Goal: Information Seeking & Learning: Check status

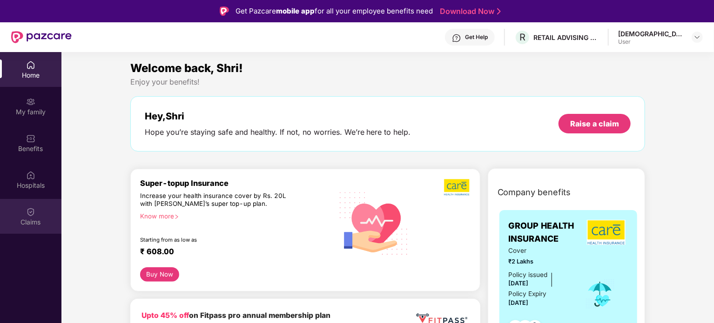
click at [33, 226] on div "Claims" at bounding box center [30, 222] width 61 height 9
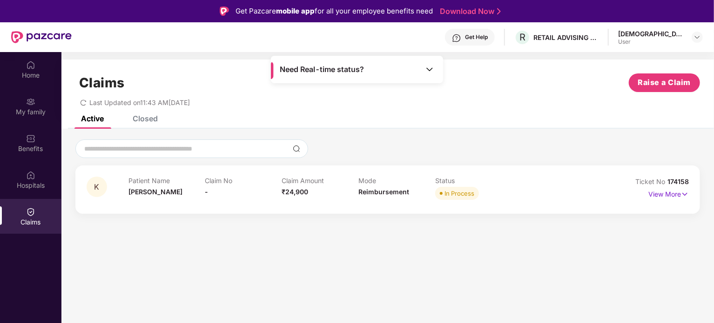
click at [145, 203] on div "K Patient Name [PERSON_NAME] No - Claim Amount ₹24,900 Mode Reimbursement Statu…" at bounding box center [387, 190] width 624 height 48
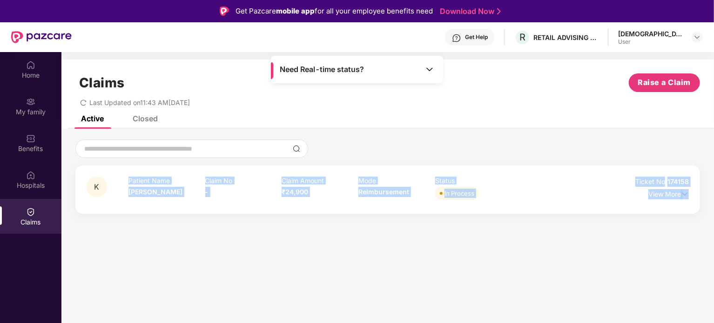
drag, startPoint x: 145, startPoint y: 203, endPoint x: 96, endPoint y: 184, distance: 52.5
click at [103, 184] on div "K Patient Name [PERSON_NAME] No - Claim Amount ₹24,900 Mode Reimbursement Statu…" at bounding box center [387, 190] width 624 height 48
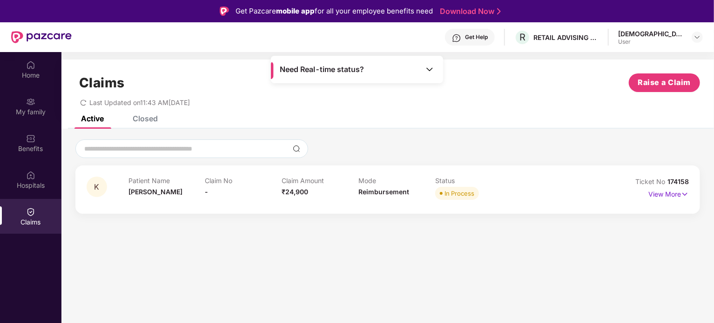
click at [96, 184] on span "K" at bounding box center [96, 187] width 5 height 8
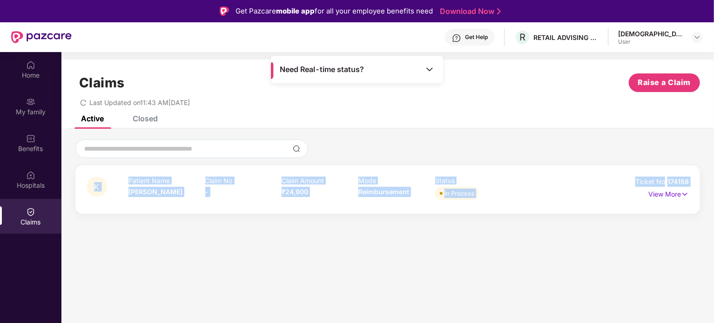
drag, startPoint x: 96, startPoint y: 184, endPoint x: 667, endPoint y: 186, distance: 570.5
click at [667, 186] on div "K Patient Name [PERSON_NAME] No - Claim Amount ₹24,900 Mode Reimbursement Statu…" at bounding box center [388, 190] width 602 height 26
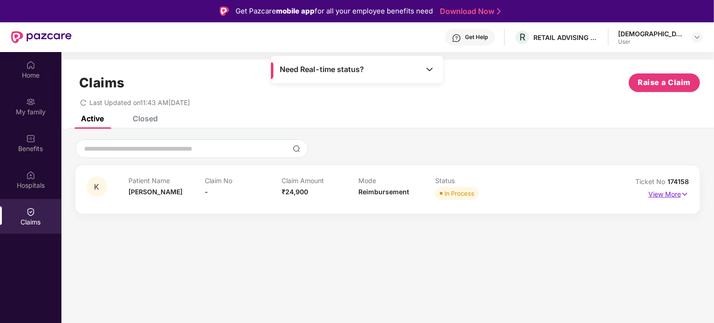
click at [667, 192] on p "View More" at bounding box center [668, 193] width 40 height 13
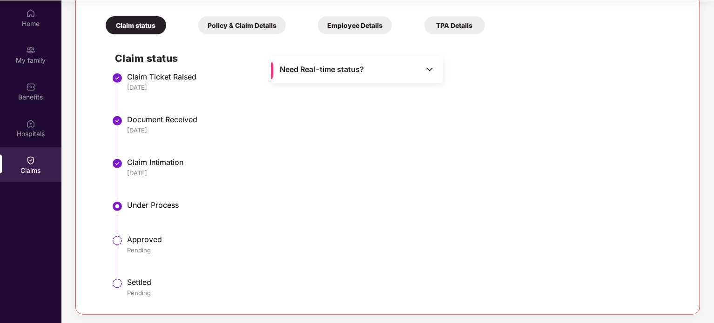
scroll to position [52, 0]
drag, startPoint x: 140, startPoint y: 259, endPoint x: 93, endPoint y: 220, distance: 61.1
click at [93, 220] on div "Claim status Policy & Claim Details Employee Details TPA Details Claim status C…" at bounding box center [387, 152] width 601 height 301
click at [130, 252] on div "Pending" at bounding box center [403, 250] width 552 height 8
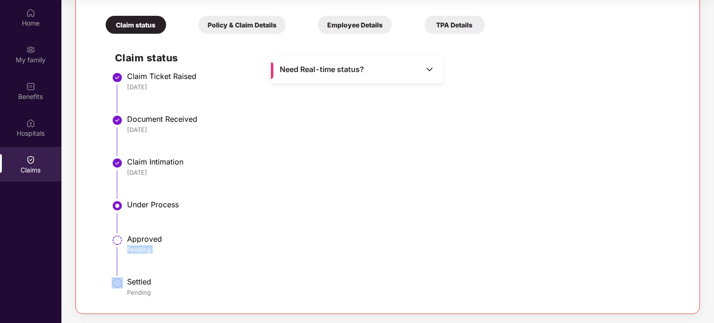
click at [130, 252] on div "Pending" at bounding box center [403, 250] width 552 height 8
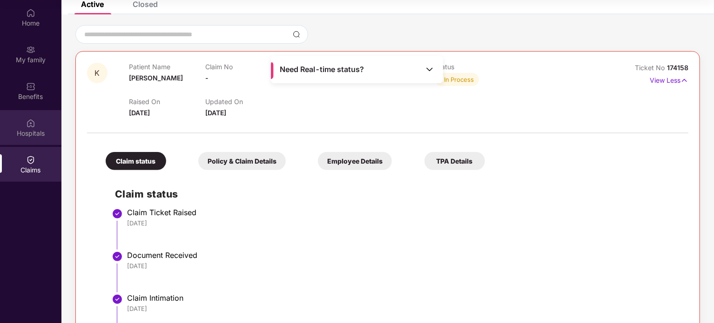
scroll to position [59, 0]
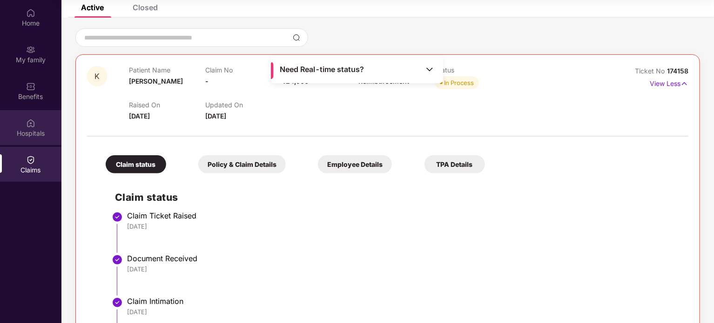
click at [35, 137] on div "Hospitals" at bounding box center [30, 133] width 61 height 9
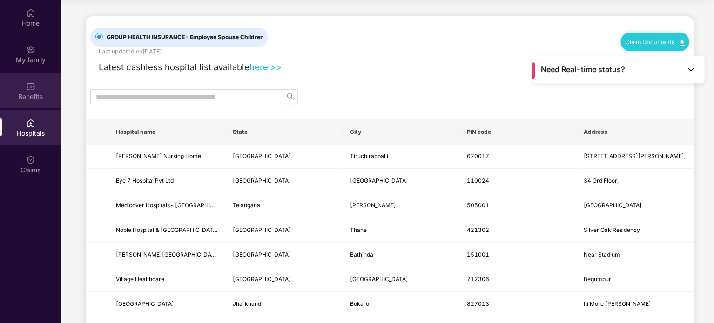
click at [40, 83] on div "Benefits" at bounding box center [30, 91] width 61 height 35
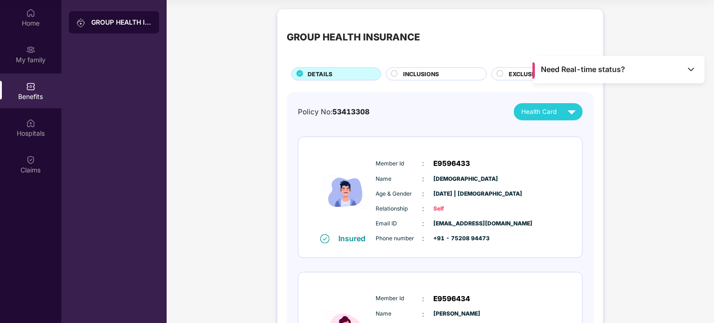
scroll to position [93, 0]
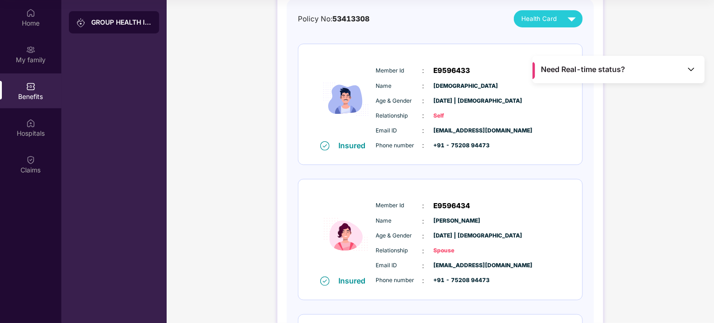
click at [450, 78] on div "Member Id : E9596433 Name : [PERSON_NAME] Age & Gender : [DATE] | [DEMOGRAPHIC_…" at bounding box center [468, 107] width 189 height 95
drag, startPoint x: 450, startPoint y: 78, endPoint x: 477, endPoint y: 102, distance: 36.3
click at [477, 102] on div "Member Id : E9596433 Name : [PERSON_NAME] Age & Gender : [DATE] | [DEMOGRAPHIC_…" at bounding box center [468, 107] width 189 height 95
click at [468, 128] on span "[EMAIL_ADDRESS][DOMAIN_NAME]" at bounding box center [457, 131] width 47 height 9
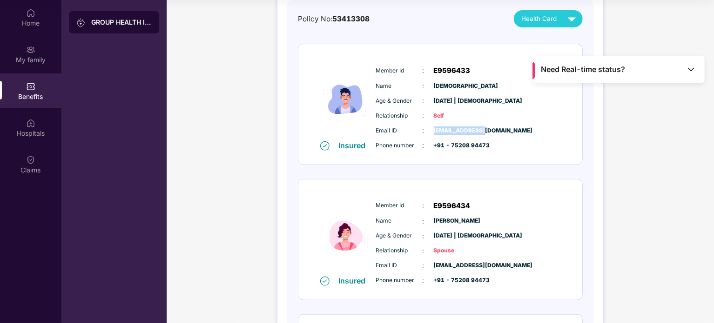
click at [468, 128] on span "[EMAIL_ADDRESS][DOMAIN_NAME]" at bounding box center [457, 131] width 47 height 9
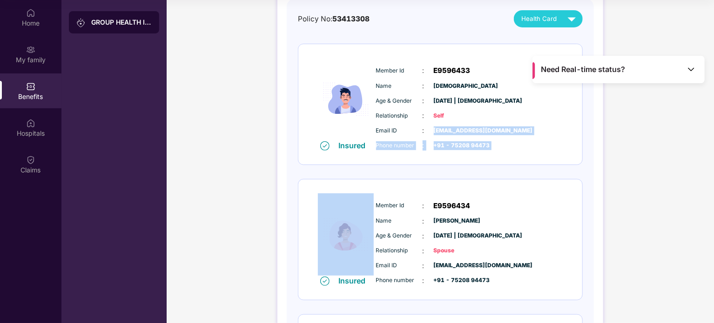
drag, startPoint x: 468, startPoint y: 128, endPoint x: 626, endPoint y: 140, distance: 158.7
click at [626, 140] on div "GROUP HEALTH INSURANCE DETAILS INCLUSIONS EXCLUSIONS Policy No: 53413308 Health…" at bounding box center [440, 203] width 547 height 582
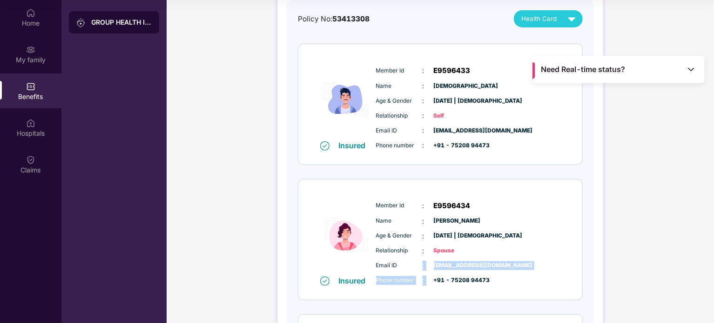
drag, startPoint x: 434, startPoint y: 271, endPoint x: 415, endPoint y: 260, distance: 21.9
click at [415, 261] on div "Email ID : [EMAIL_ADDRESS][DOMAIN_NAME] Phone number : +91 - 75208 94473" at bounding box center [468, 273] width 189 height 25
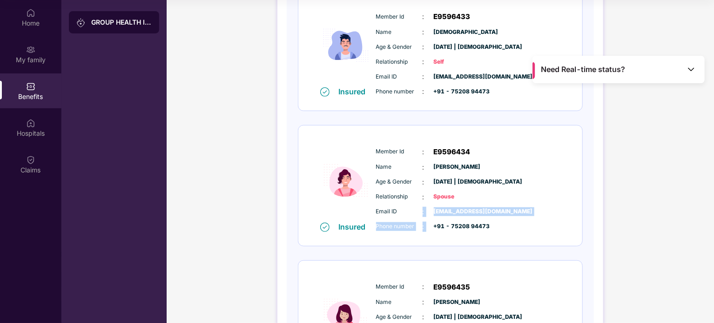
scroll to position [186, 0]
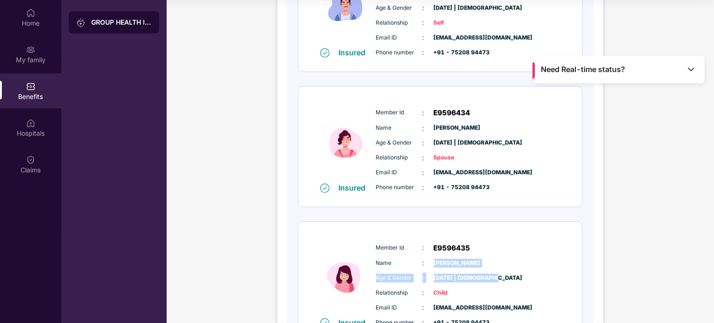
drag, startPoint x: 430, startPoint y: 263, endPoint x: 539, endPoint y: 265, distance: 109.4
click at [538, 271] on div "Member Id : E9596435 Name : [PERSON_NAME] Age & Gender : [DATE] | [DEMOGRAPHIC_…" at bounding box center [468, 285] width 189 height 95
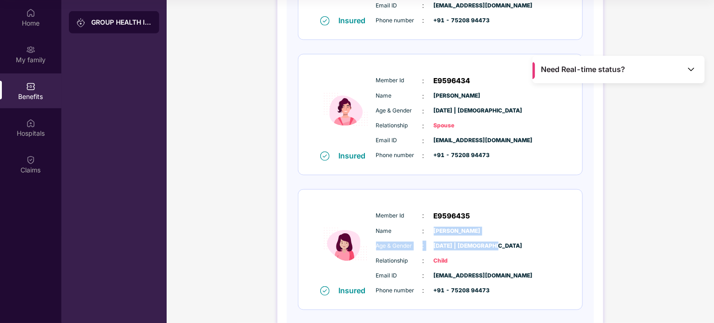
scroll to position [262, 0]
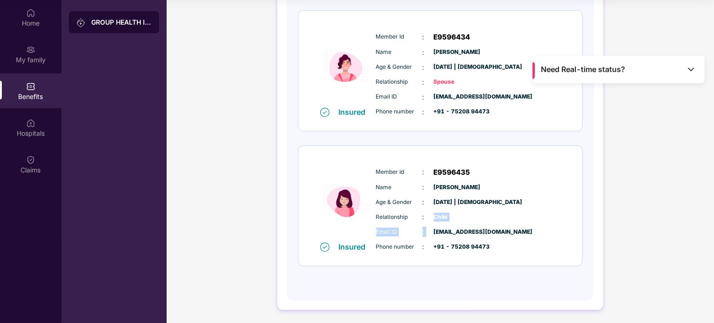
drag, startPoint x: 433, startPoint y: 227, endPoint x: 434, endPoint y: 217, distance: 9.8
click at [434, 217] on div "Member Id : E9596435 Name : [PERSON_NAME] Age & Gender : [DATE] | [DEMOGRAPHIC_…" at bounding box center [468, 209] width 189 height 95
click at [374, 247] on div "Email ID : [EMAIL_ADDRESS][DOMAIN_NAME] Phone number : +91 - 75208 94473" at bounding box center [468, 239] width 189 height 25
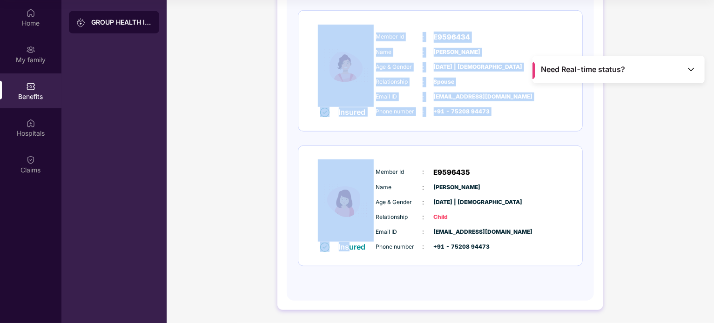
drag, startPoint x: 350, startPoint y: 243, endPoint x: 364, endPoint y: 83, distance: 161.2
click at [364, 83] on div "Insured Member Id : E9596433 Name : [PERSON_NAME] Age & Gender : [DATE] | [DEMO…" at bounding box center [440, 71] width 285 height 392
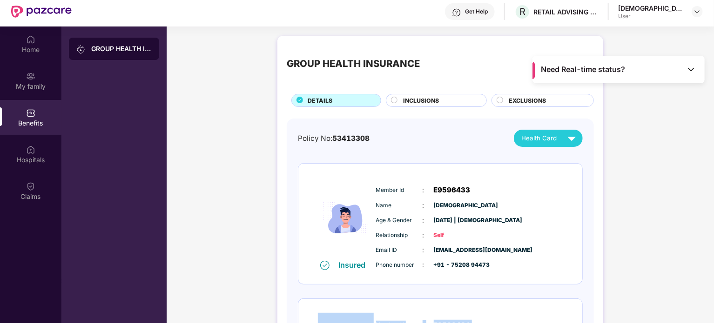
scroll to position [0, 0]
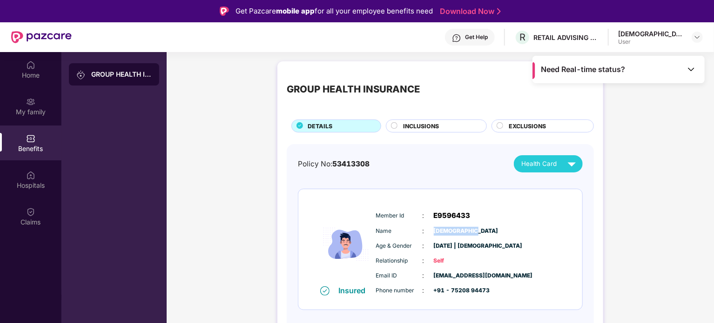
drag, startPoint x: 431, startPoint y: 230, endPoint x: 466, endPoint y: 232, distance: 35.0
click at [466, 232] on div "Name : [DEMOGRAPHIC_DATA]" at bounding box center [468, 231] width 185 height 10
click at [438, 276] on span "[EMAIL_ADDRESS][DOMAIN_NAME]" at bounding box center [457, 276] width 47 height 9
click at [437, 277] on span "[EMAIL_ADDRESS][DOMAIN_NAME]" at bounding box center [457, 276] width 47 height 9
drag, startPoint x: 437, startPoint y: 277, endPoint x: 439, endPoint y: 267, distance: 10.4
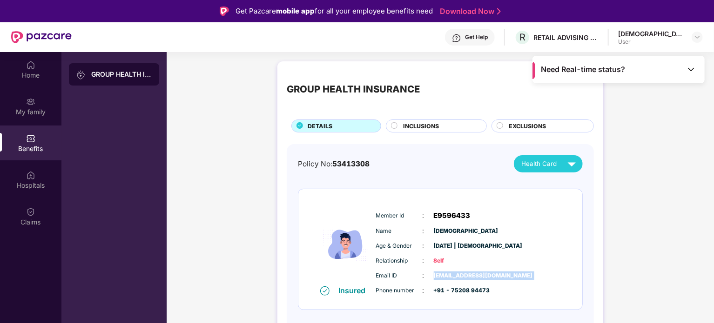
click at [439, 275] on span "[EMAIL_ADDRESS][DOMAIN_NAME]" at bounding box center [457, 276] width 47 height 9
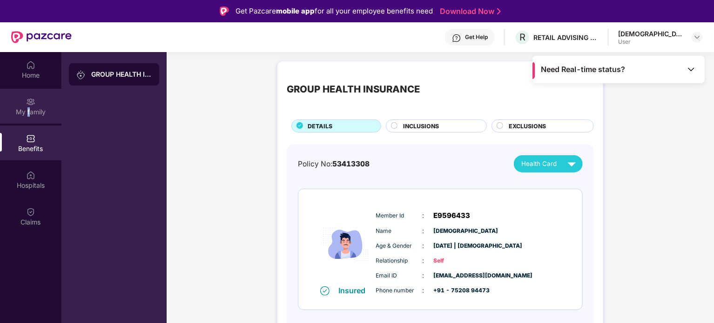
click at [29, 112] on div "My family" at bounding box center [30, 111] width 61 height 9
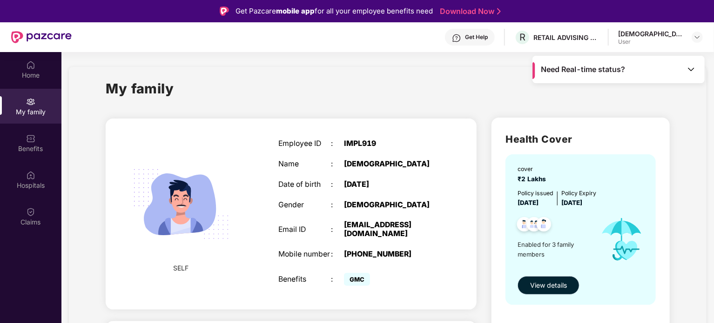
click at [535, 286] on span "View details" at bounding box center [548, 286] width 37 height 10
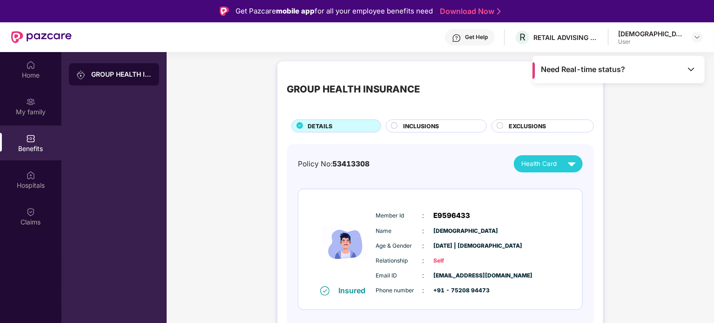
click at [533, 161] on span "Health Card" at bounding box center [538, 164] width 35 height 10
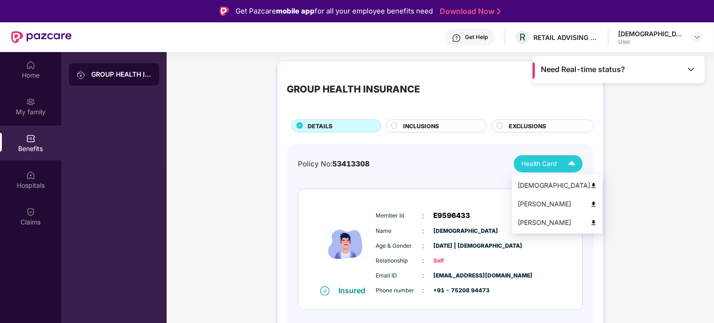
click at [523, 189] on div "[DEMOGRAPHIC_DATA]" at bounding box center [557, 186] width 80 height 10
